Goal: Task Accomplishment & Management: Manage account settings

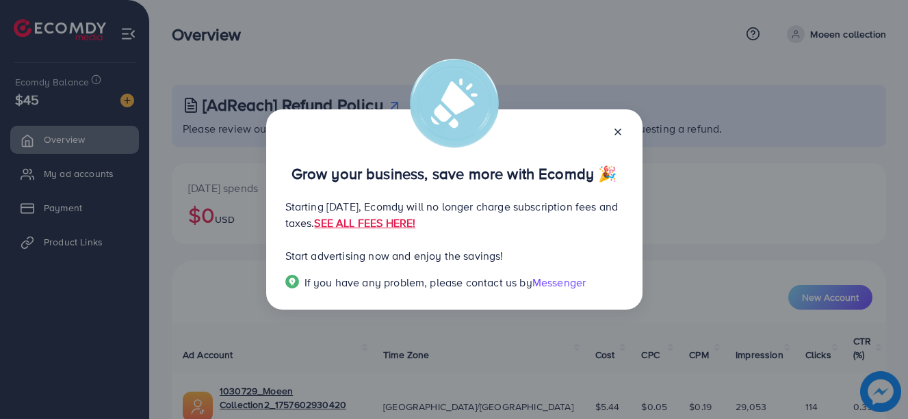
click at [620, 132] on icon at bounding box center [617, 132] width 11 height 11
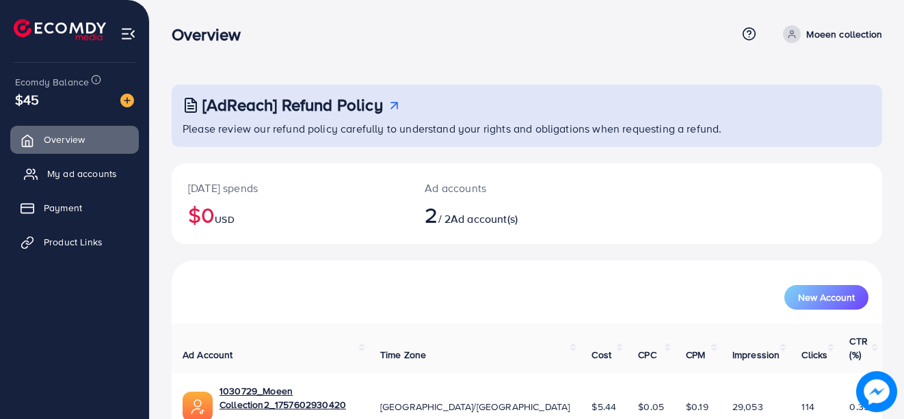
click at [83, 179] on span "My ad accounts" at bounding box center [82, 174] width 70 height 14
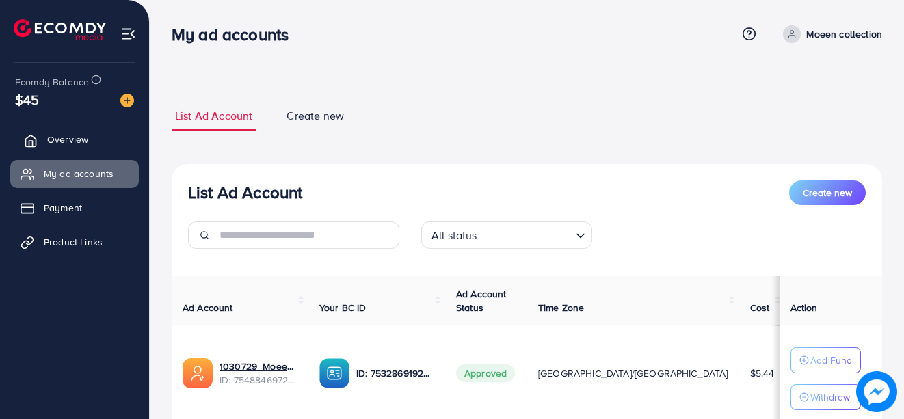
click at [68, 132] on link "Overview" at bounding box center [74, 139] width 129 height 27
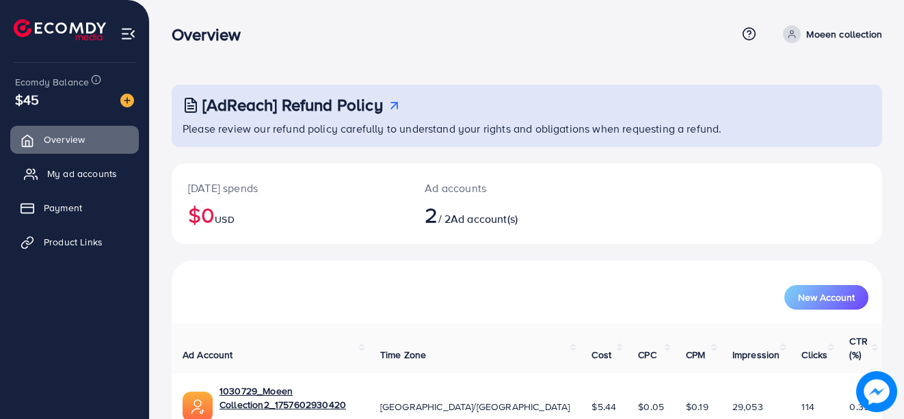
click at [83, 174] on span "My ad accounts" at bounding box center [82, 174] width 70 height 14
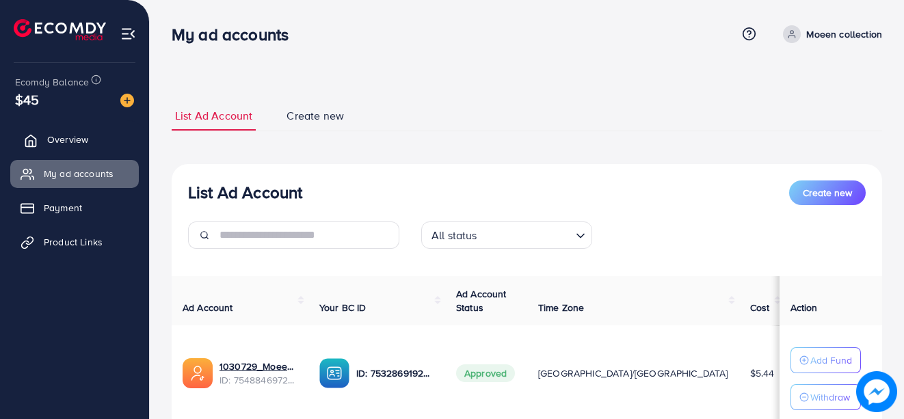
click at [65, 135] on span "Overview" at bounding box center [67, 140] width 41 height 14
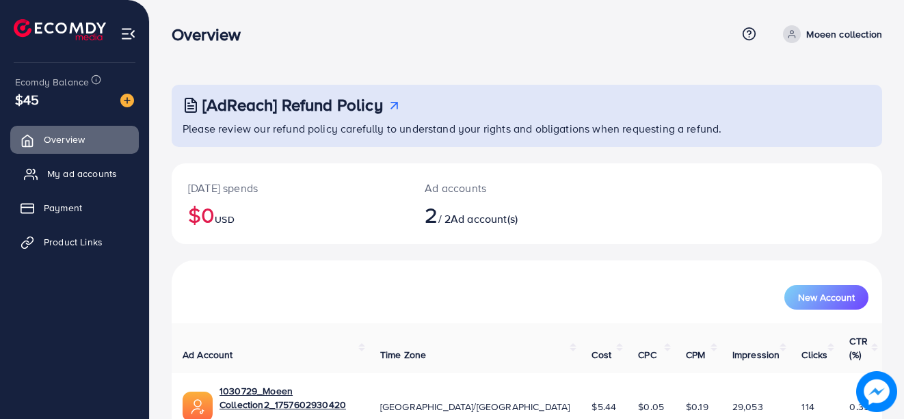
click at [48, 174] on span "My ad accounts" at bounding box center [82, 174] width 70 height 14
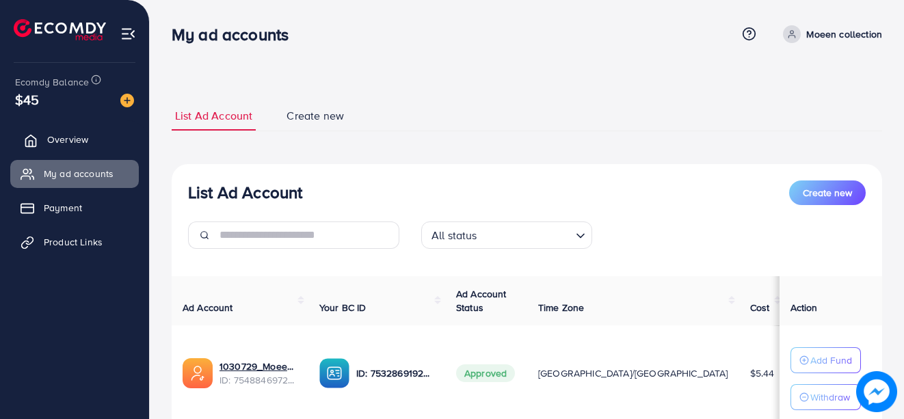
click at [85, 135] on span "Overview" at bounding box center [67, 140] width 41 height 14
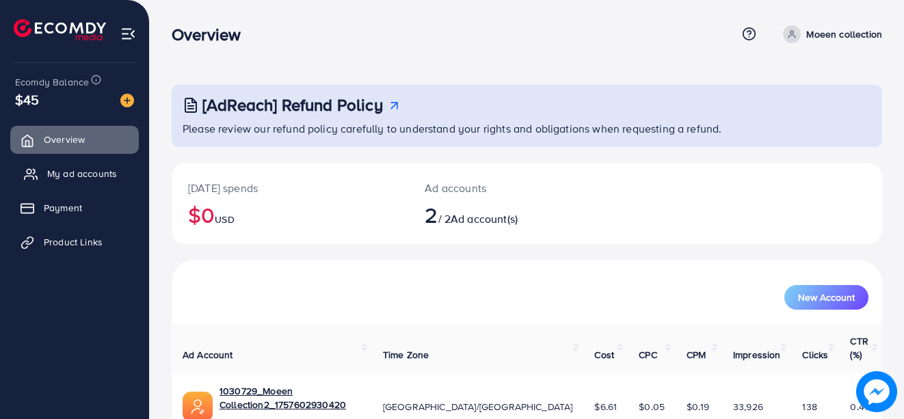
click at [58, 177] on span "My ad accounts" at bounding box center [82, 174] width 70 height 14
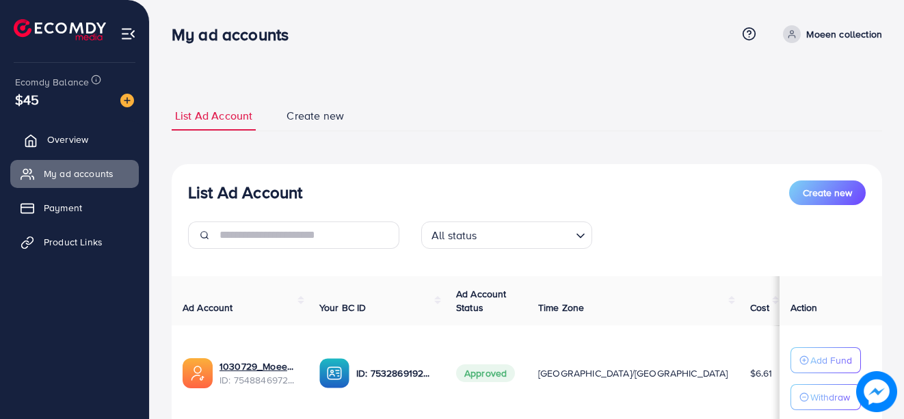
click at [86, 136] on span "Overview" at bounding box center [67, 140] width 41 height 14
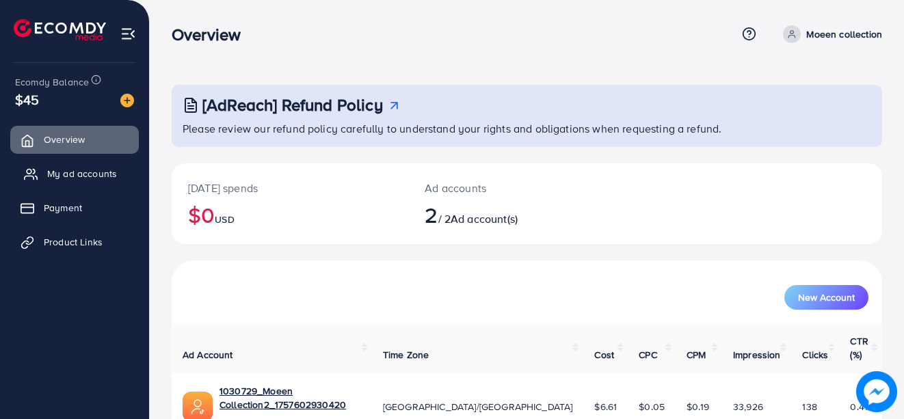
click at [80, 172] on span "My ad accounts" at bounding box center [82, 174] width 70 height 14
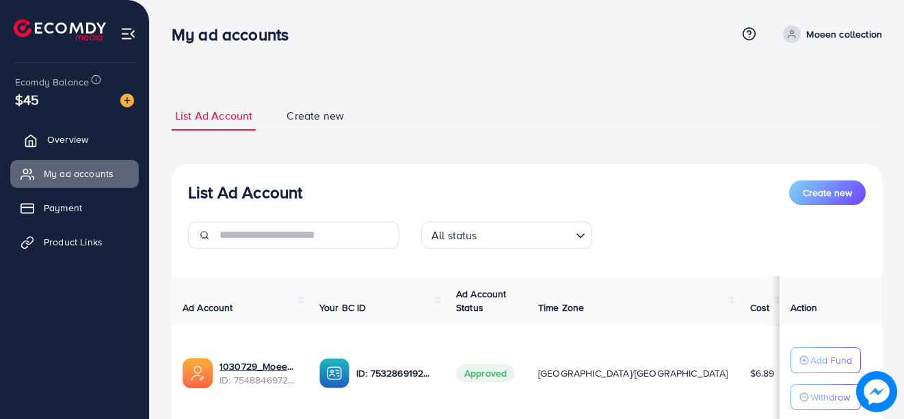
click at [60, 134] on span "Overview" at bounding box center [67, 140] width 41 height 14
